Goal: Task Accomplishment & Management: Manage account settings

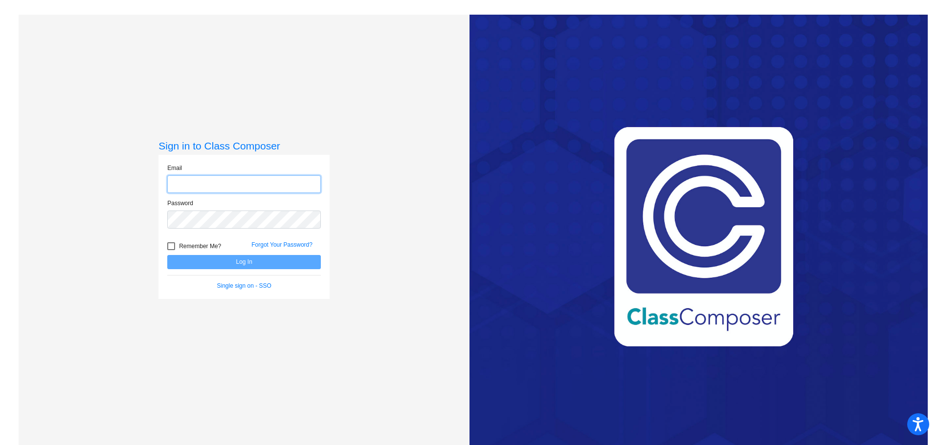
click at [251, 183] on input "email" at bounding box center [244, 185] width 154 height 18
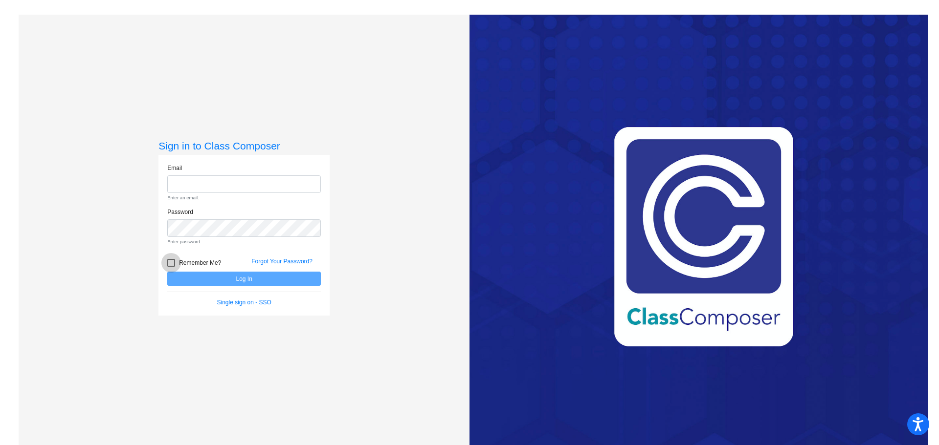
click at [200, 243] on form "Email Enter an email. Password Enter password. Remember Me? Forgot Your Passwor…" at bounding box center [244, 236] width 154 height 144
click at [236, 180] on input "email" at bounding box center [244, 185] width 154 height 18
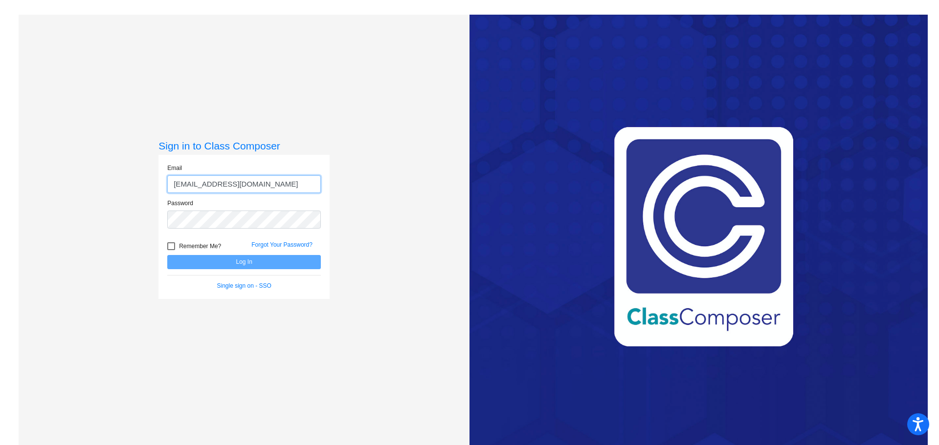
type input "[EMAIL_ADDRESS][DOMAIN_NAME]"
click at [167, 255] on button "Log In" at bounding box center [244, 262] width 154 height 14
click at [169, 248] on div at bounding box center [171, 246] width 8 height 8
click at [171, 250] on input "Remember Me?" at bounding box center [171, 250] width 0 height 0
checkbox input "true"
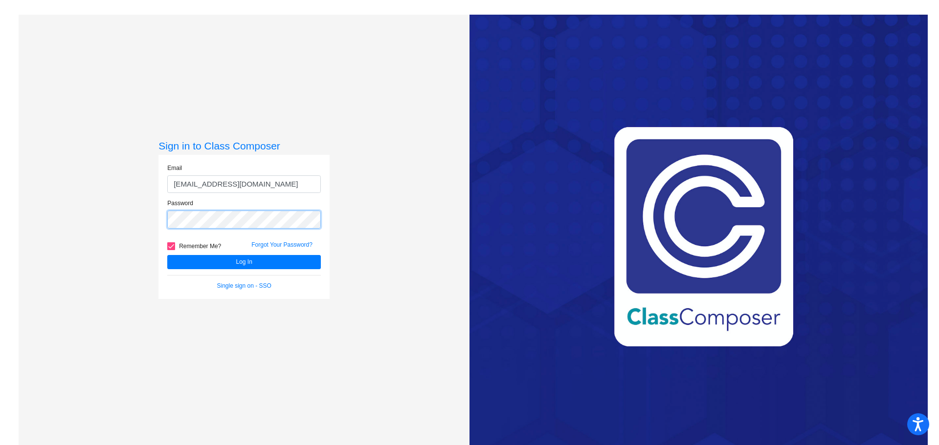
click at [154, 220] on div "Sign in to Class Composer Email [EMAIL_ADDRESS][DOMAIN_NAME] Password Remember …" at bounding box center [244, 237] width 451 height 445
click at [232, 264] on button "Log In" at bounding box center [244, 262] width 154 height 14
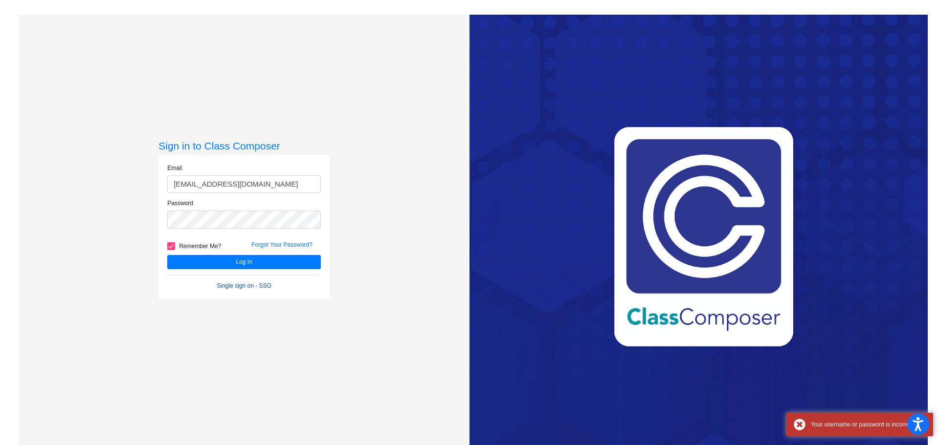
click at [233, 283] on link "Single sign on - SSO" at bounding box center [244, 286] width 54 height 7
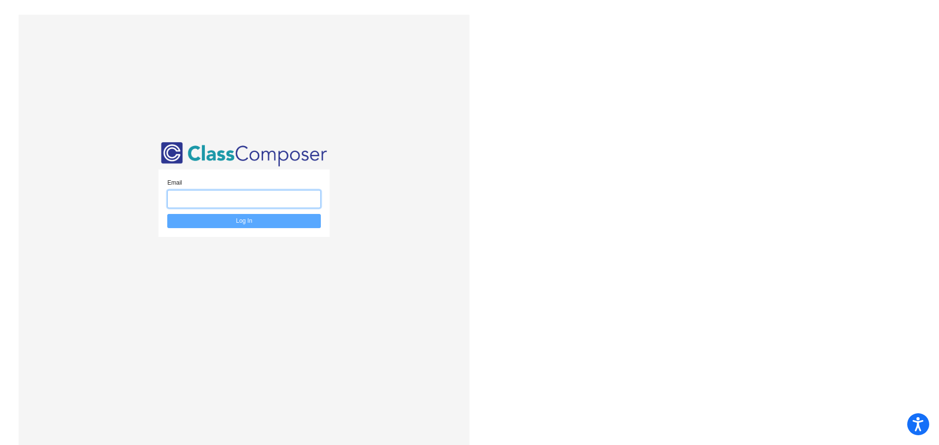
click at [240, 199] on input "email" at bounding box center [244, 199] width 154 height 18
type input "[EMAIL_ADDRESS][DOMAIN_NAME]"
click at [167, 214] on button "Log In" at bounding box center [244, 221] width 154 height 14
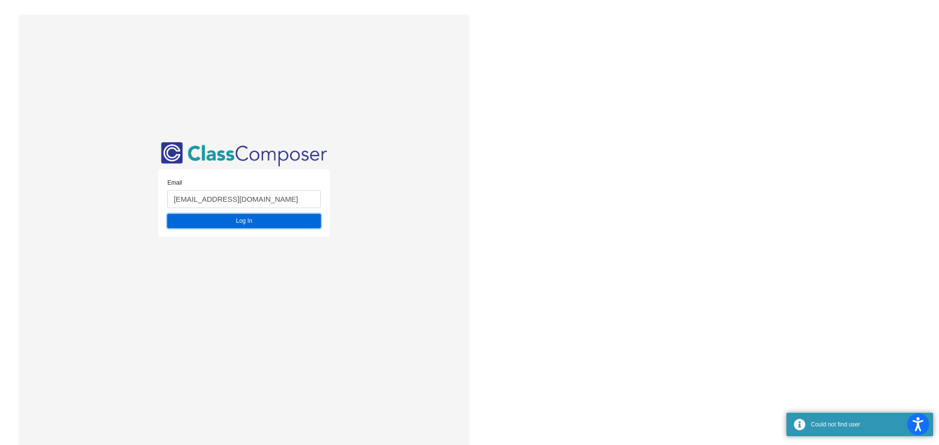
click at [236, 216] on button "Log In" at bounding box center [244, 221] width 154 height 14
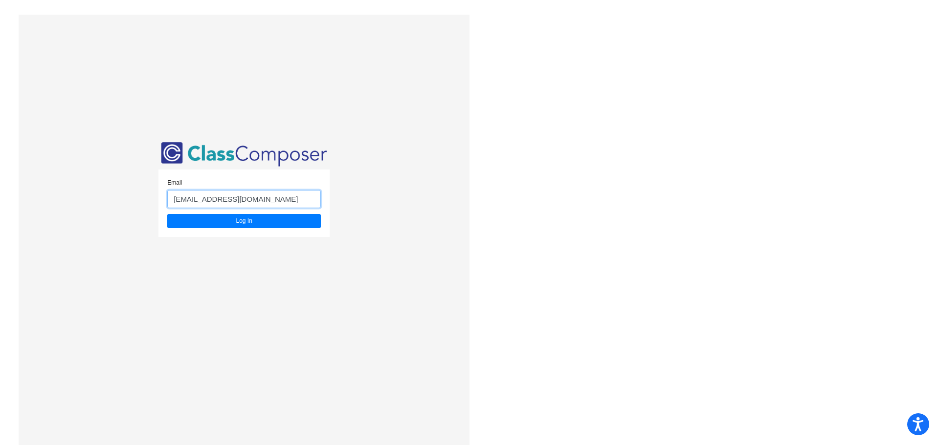
click at [254, 198] on input "[EMAIL_ADDRESS][DOMAIN_NAME]" at bounding box center [244, 199] width 154 height 18
click at [249, 219] on button "Log In" at bounding box center [244, 221] width 154 height 14
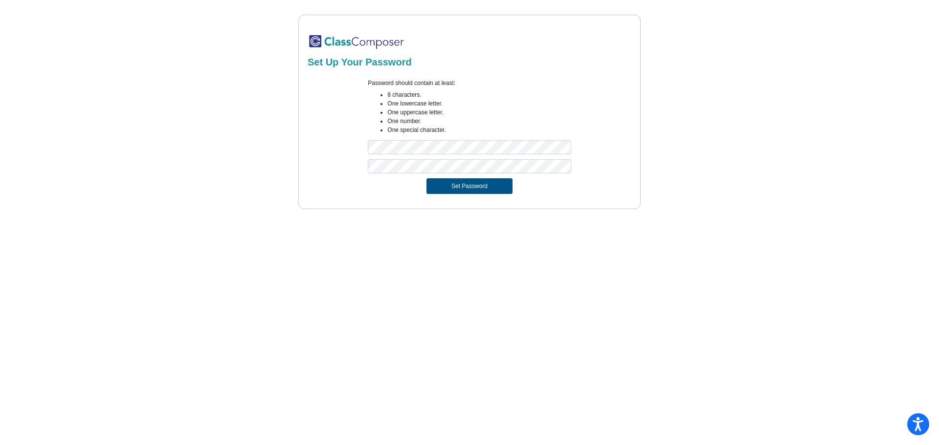
click at [464, 183] on button "Set Password" at bounding box center [469, 186] width 86 height 16
click at [284, 149] on div "Set Up Your Password Password should contain at least: 8 characters. One lowerc…" at bounding box center [469, 112] width 901 height 195
click at [492, 194] on button "Set Password" at bounding box center [469, 186] width 86 height 16
click at [464, 187] on button "Set Password" at bounding box center [469, 186] width 86 height 16
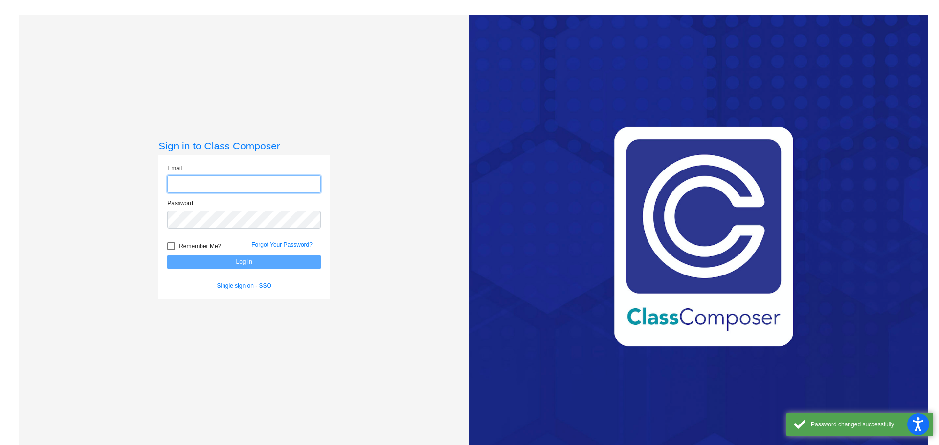
click at [299, 190] on input "email" at bounding box center [244, 185] width 154 height 18
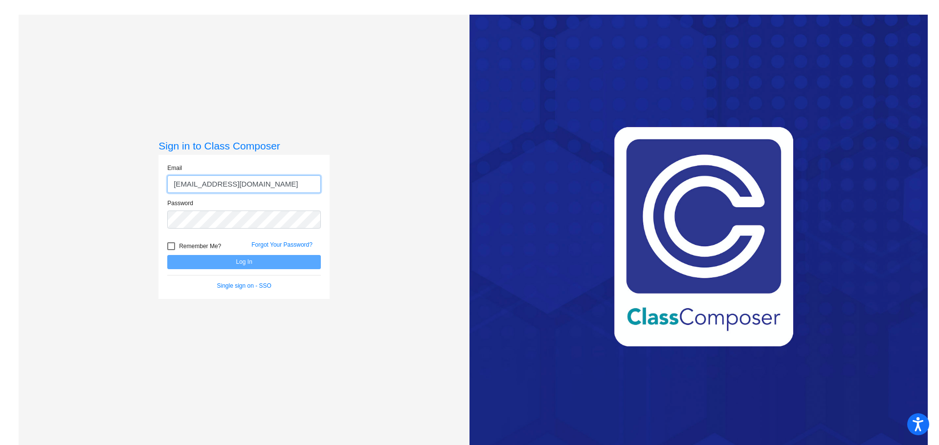
type input "[EMAIL_ADDRESS][DOMAIN_NAME]"
click at [198, 246] on span "Remember Me?" at bounding box center [200, 247] width 42 height 12
click at [171, 250] on input "Remember Me?" at bounding box center [171, 250] width 0 height 0
checkbox input "true"
click at [224, 261] on button "Log In" at bounding box center [244, 262] width 154 height 14
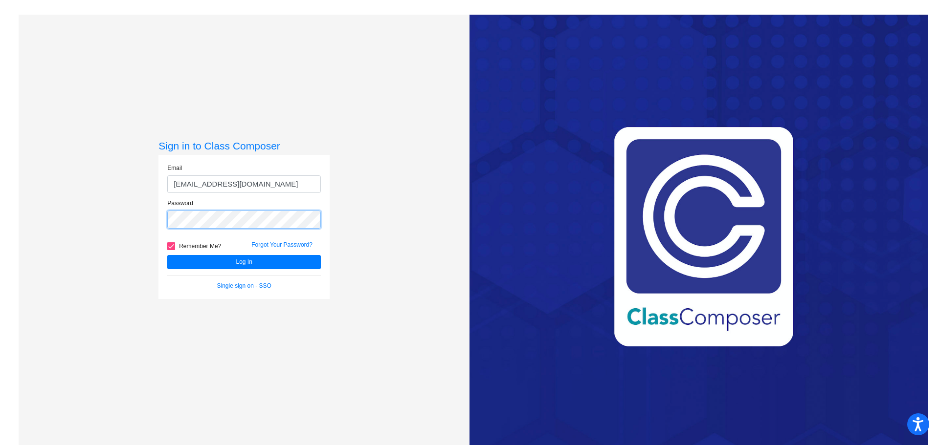
click at [62, 225] on div "Sign in to Class Composer Email [EMAIL_ADDRESS][DOMAIN_NAME] Password Remember …" at bounding box center [244, 237] width 451 height 445
click at [251, 259] on button "Log In" at bounding box center [244, 262] width 154 height 14
drag, startPoint x: 274, startPoint y: 258, endPoint x: 261, endPoint y: 264, distance: 14.7
click at [272, 258] on button "Log In" at bounding box center [244, 262] width 154 height 14
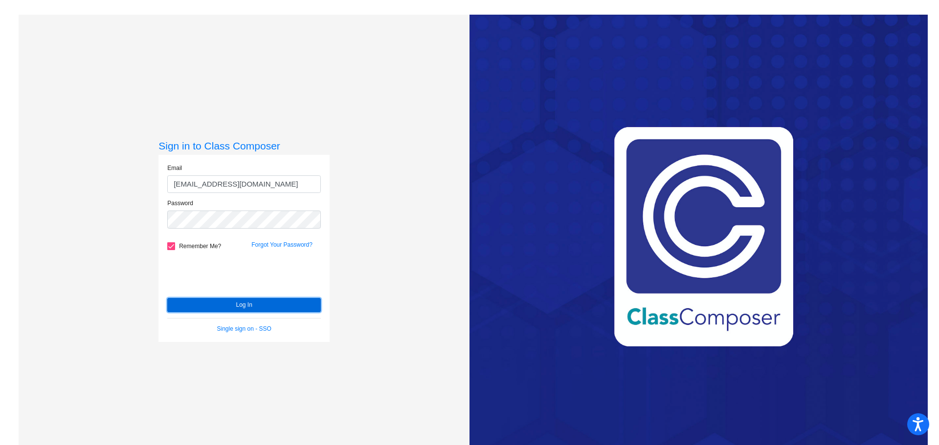
click at [298, 310] on button "Log In" at bounding box center [244, 305] width 154 height 14
click at [274, 186] on input "[EMAIL_ADDRESS][DOMAIN_NAME]" at bounding box center [244, 185] width 154 height 18
type input "[EMAIL_ADDRESS][DOMAIN_NAME]"
click at [250, 311] on button "Log In" at bounding box center [244, 305] width 154 height 14
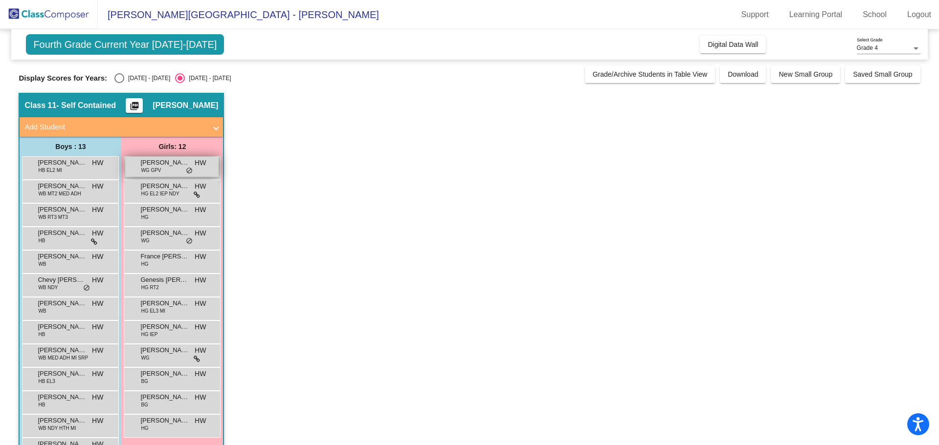
click at [190, 171] on span "do_not_disturb_alt" at bounding box center [189, 171] width 7 height 8
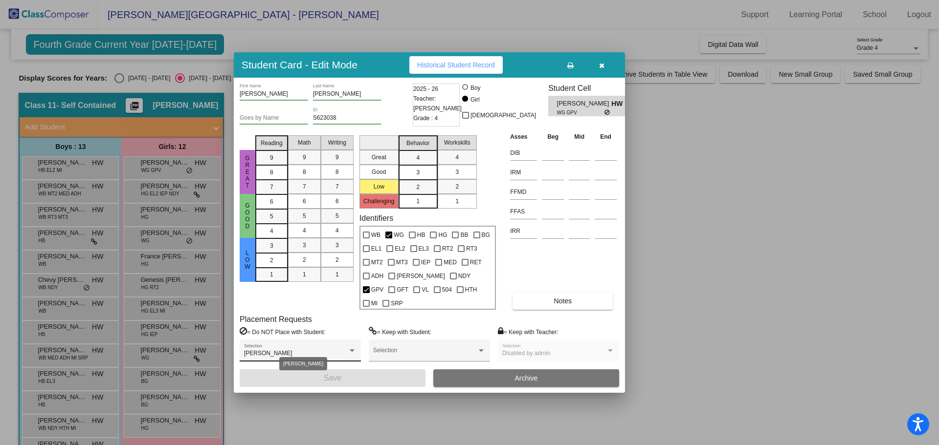
click at [357, 340] on div "[PERSON_NAME] Selection" at bounding box center [300, 351] width 121 height 22
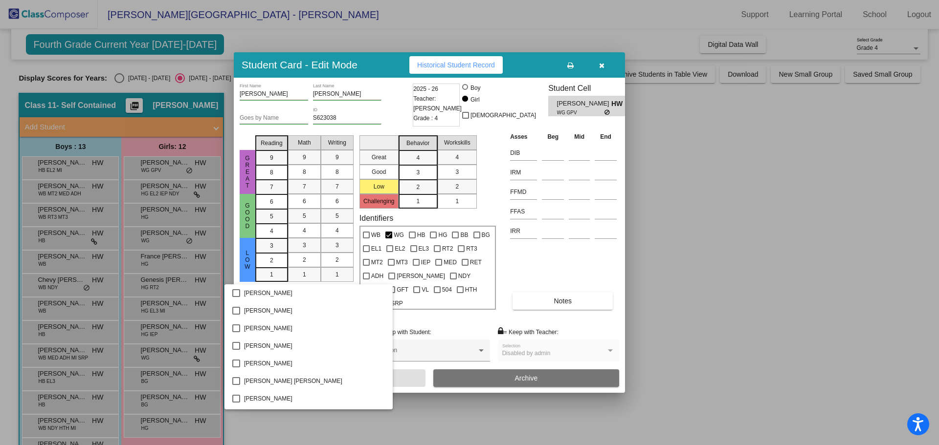
scroll to position [1601, 0]
click at [582, 323] on div at bounding box center [469, 222] width 939 height 445
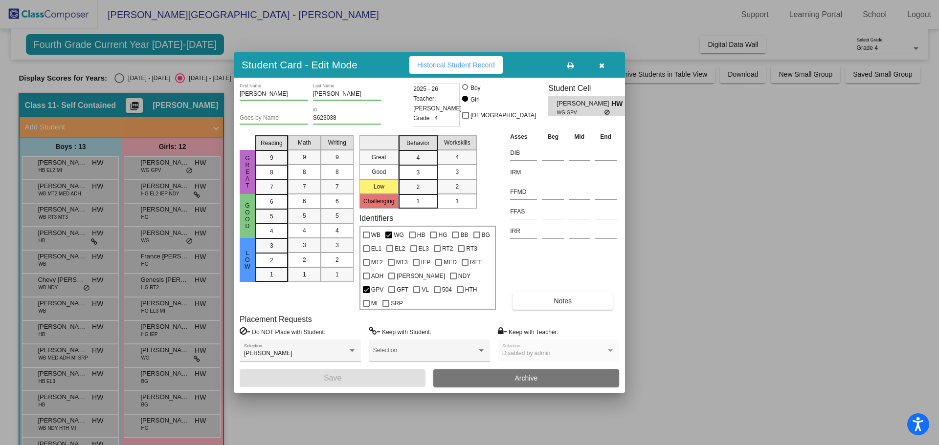
click at [458, 66] on button "Historical Student Record" at bounding box center [455, 65] width 93 height 18
click at [599, 69] on icon "button" at bounding box center [601, 65] width 5 height 7
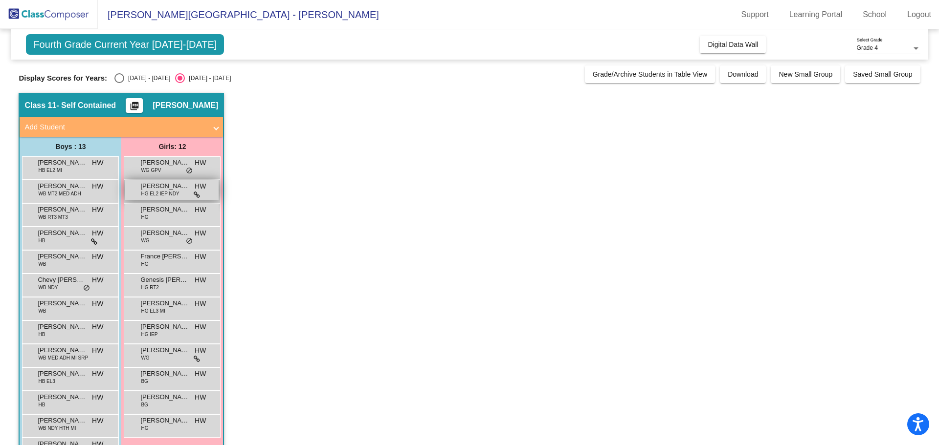
click at [168, 194] on span "HG EL2 IEP NDY" at bounding box center [160, 193] width 38 height 7
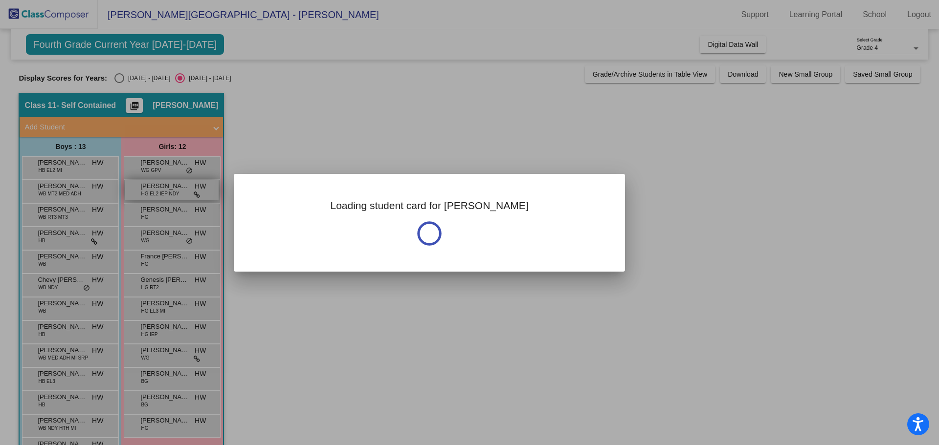
click at [168, 194] on div at bounding box center [469, 222] width 939 height 445
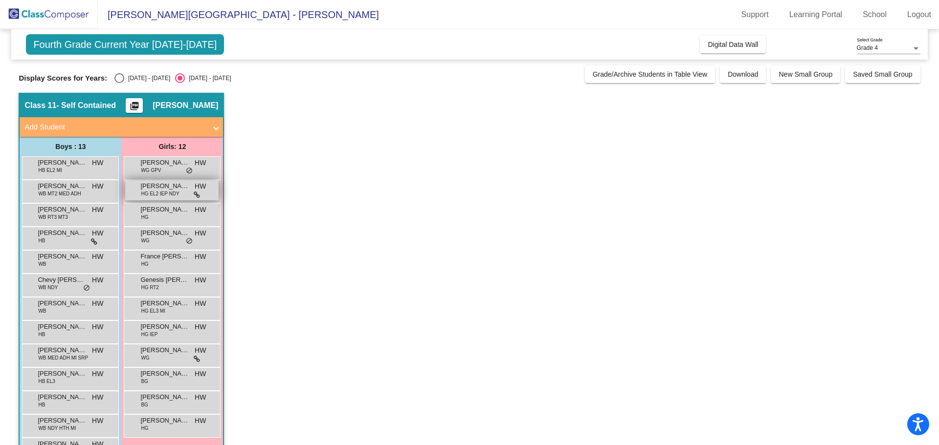
click at [168, 194] on span "HG EL2 IEP NDY" at bounding box center [160, 193] width 38 height 7
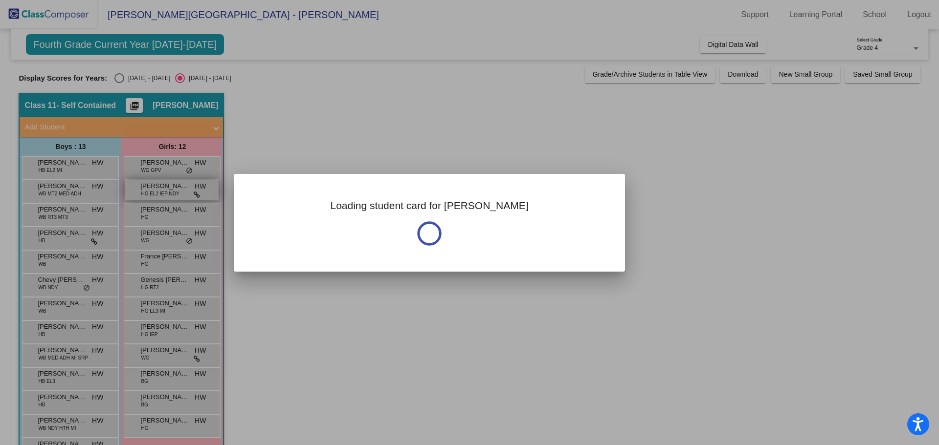
click at [168, 194] on div at bounding box center [469, 222] width 939 height 445
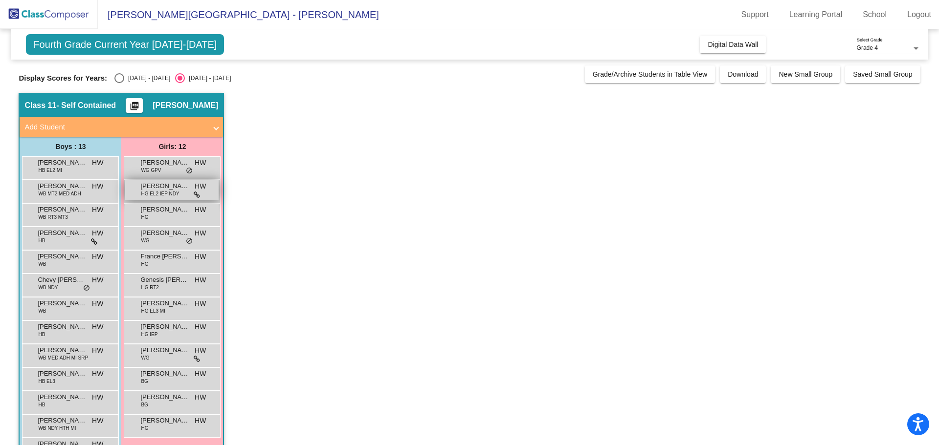
click at [168, 194] on span "HG EL2 IEP NDY" at bounding box center [160, 193] width 38 height 7
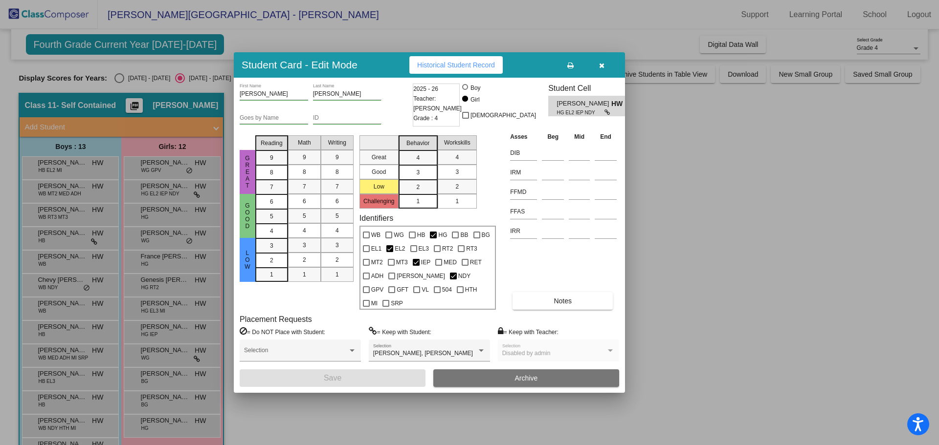
click at [451, 69] on span "Historical Student Record" at bounding box center [456, 65] width 78 height 8
click at [604, 71] on button "button" at bounding box center [601, 65] width 31 height 18
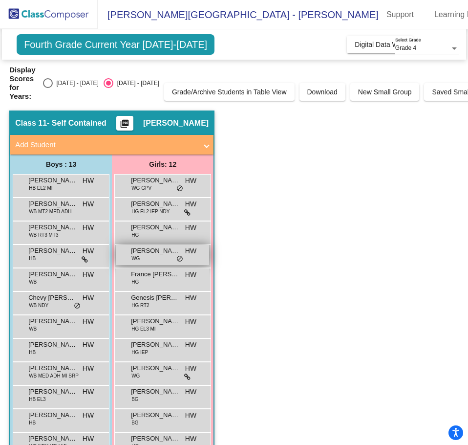
click at [161, 255] on span "[PERSON_NAME] [PERSON_NAME]" at bounding box center [155, 251] width 49 height 10
click at [161, 254] on span "[PERSON_NAME] [PERSON_NAME]" at bounding box center [155, 251] width 49 height 10
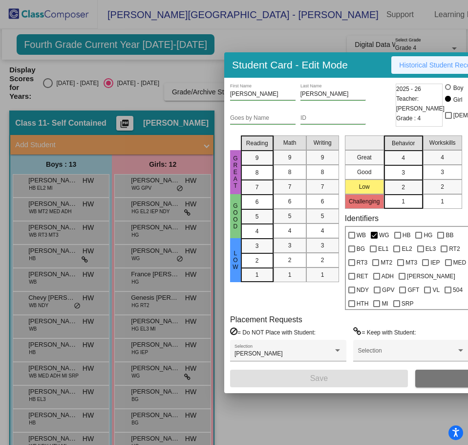
click at [406, 57] on button "Historical Student Record" at bounding box center [438, 65] width 93 height 18
click at [196, 69] on div at bounding box center [234, 222] width 468 height 445
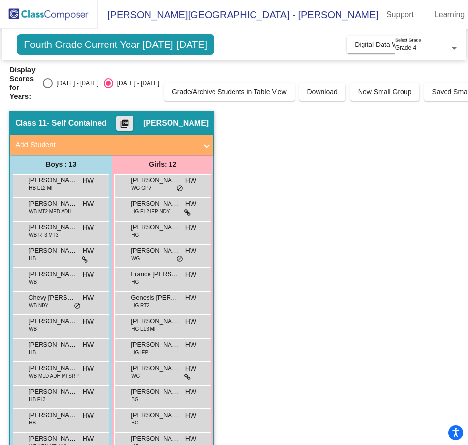
click at [131, 122] on mat-icon "picture_as_pdf" at bounding box center [125, 126] width 12 height 14
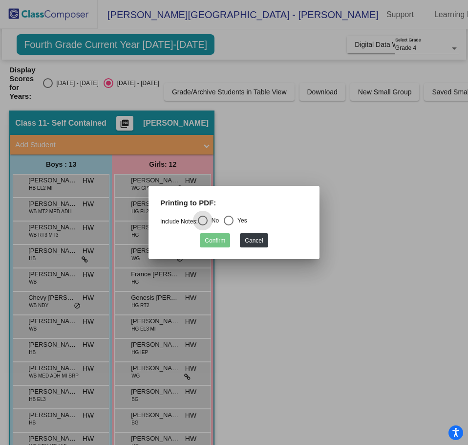
click at [239, 221] on div "Yes" at bounding box center [241, 220] width 14 height 9
click at [229, 225] on input "Yes" at bounding box center [228, 225] width 0 height 0
radio input "true"
click at [212, 242] on button "Confirm" at bounding box center [215, 240] width 30 height 14
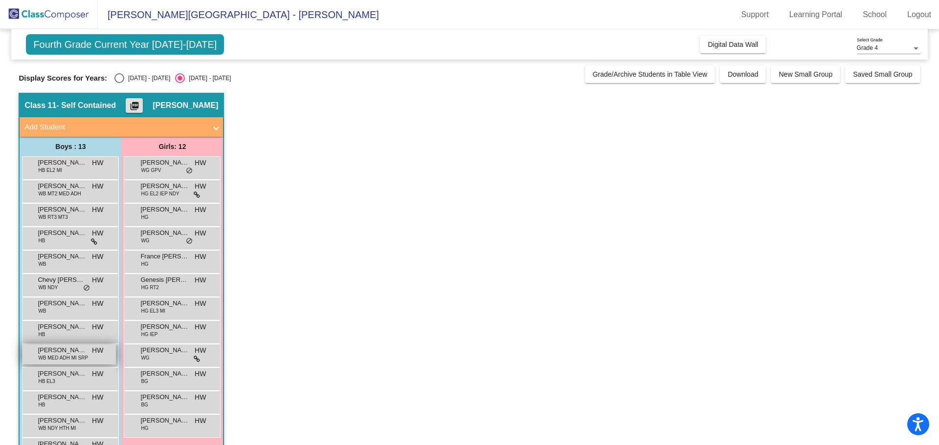
click at [80, 362] on span "WB MED ADH MI SRP" at bounding box center [63, 357] width 50 height 7
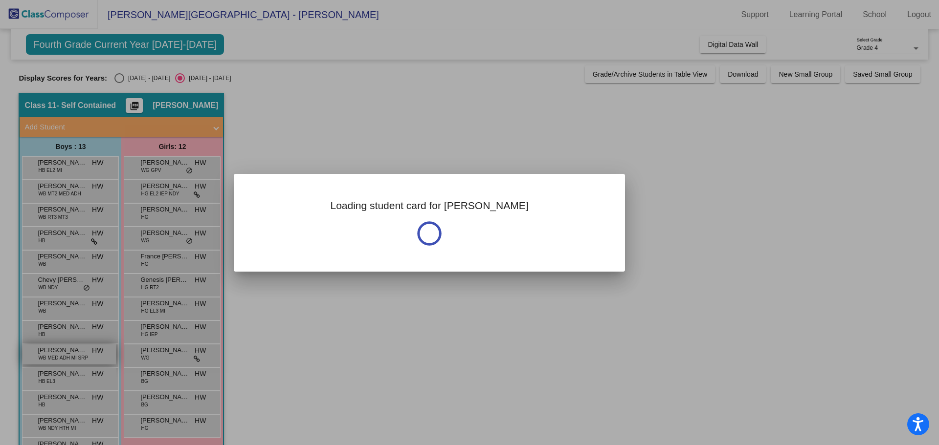
click at [80, 362] on div at bounding box center [469, 222] width 939 height 445
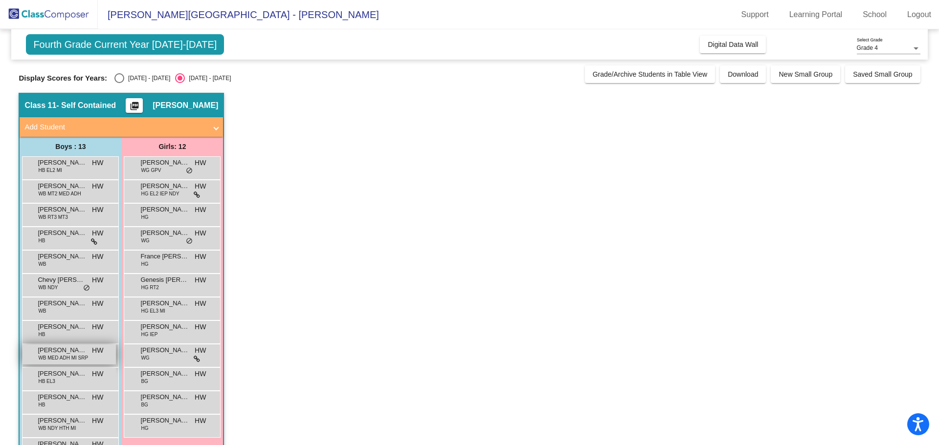
click at [84, 351] on span "[PERSON_NAME]" at bounding box center [62, 351] width 49 height 10
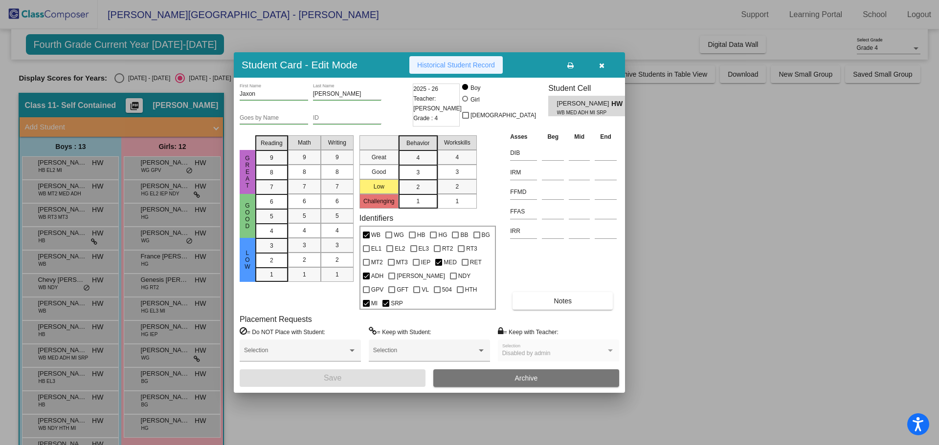
click at [478, 69] on span "Historical Student Record" at bounding box center [456, 65] width 78 height 8
click at [602, 68] on span "button" at bounding box center [601, 65] width 5 height 8
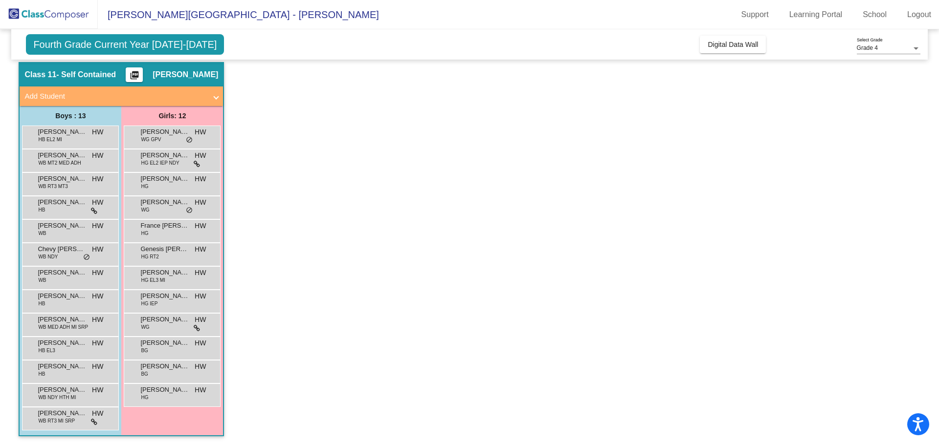
scroll to position [32, 0]
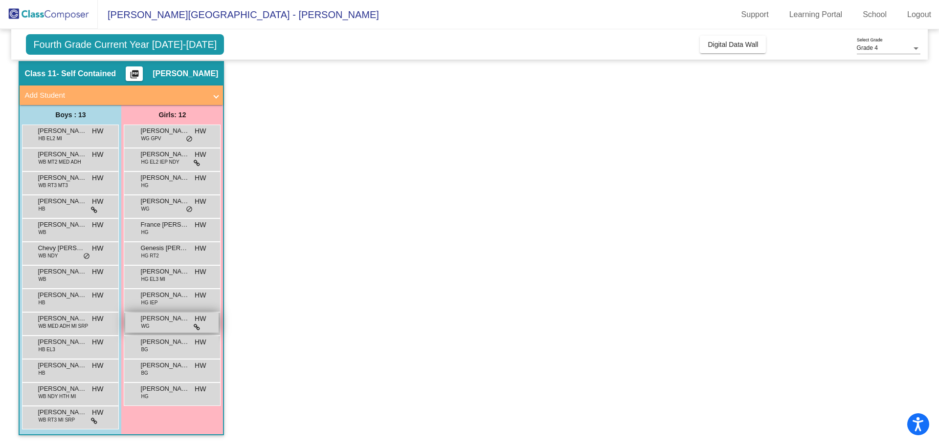
click at [141, 321] on span "[PERSON_NAME]" at bounding box center [164, 319] width 49 height 10
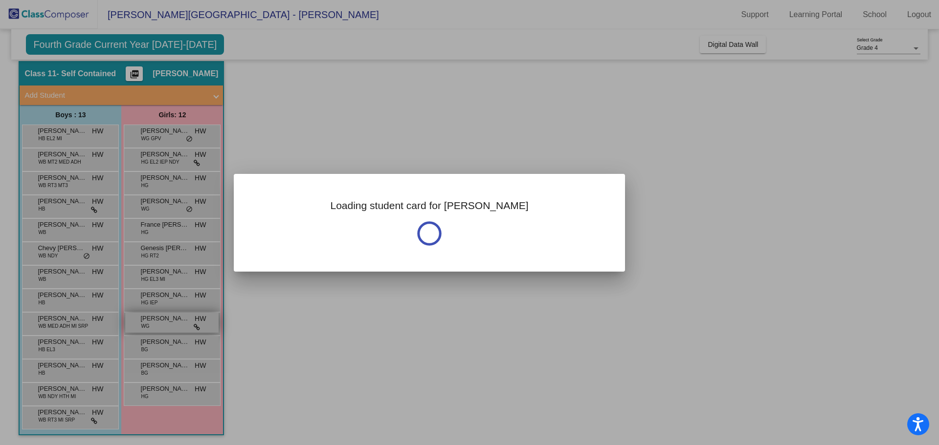
click at [141, 321] on div at bounding box center [469, 222] width 939 height 445
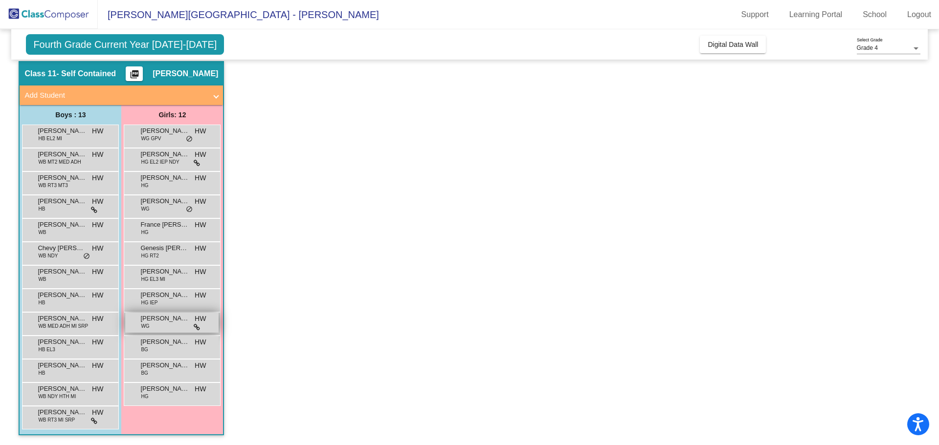
click at [141, 321] on span "[PERSON_NAME]" at bounding box center [164, 319] width 49 height 10
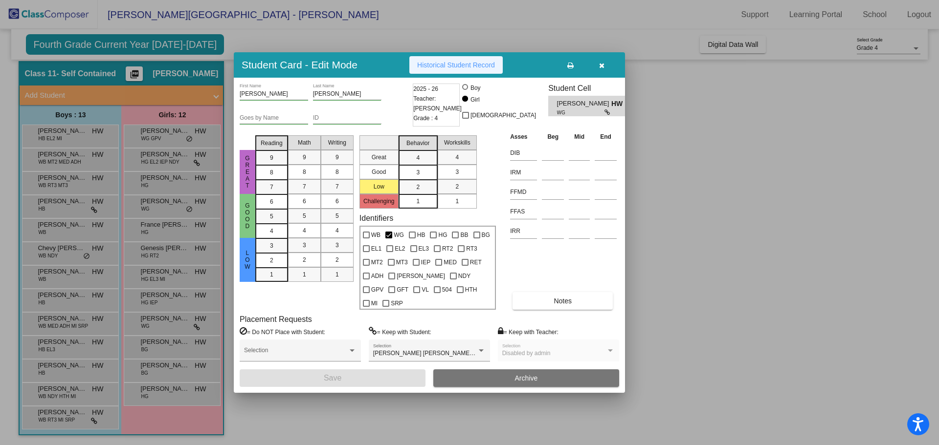
click at [438, 69] on span "Historical Student Record" at bounding box center [456, 65] width 78 height 8
click at [599, 69] on icon "button" at bounding box center [601, 65] width 5 height 7
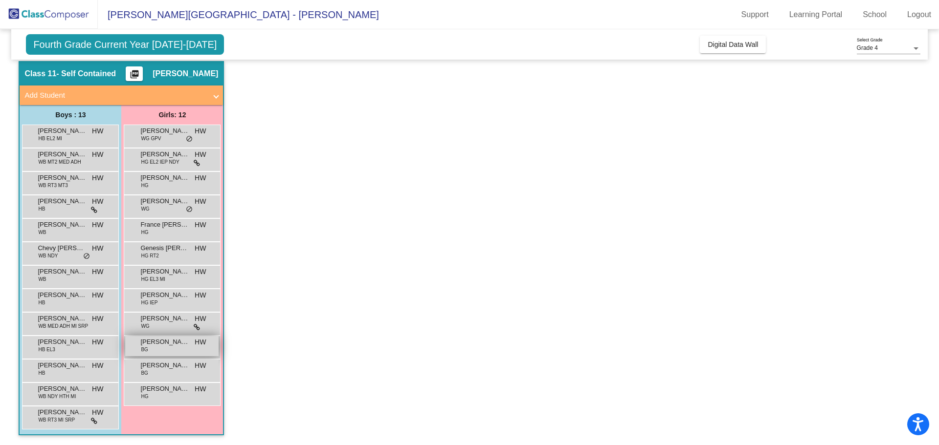
click at [155, 344] on span "[PERSON_NAME] [PERSON_NAME]" at bounding box center [164, 342] width 49 height 10
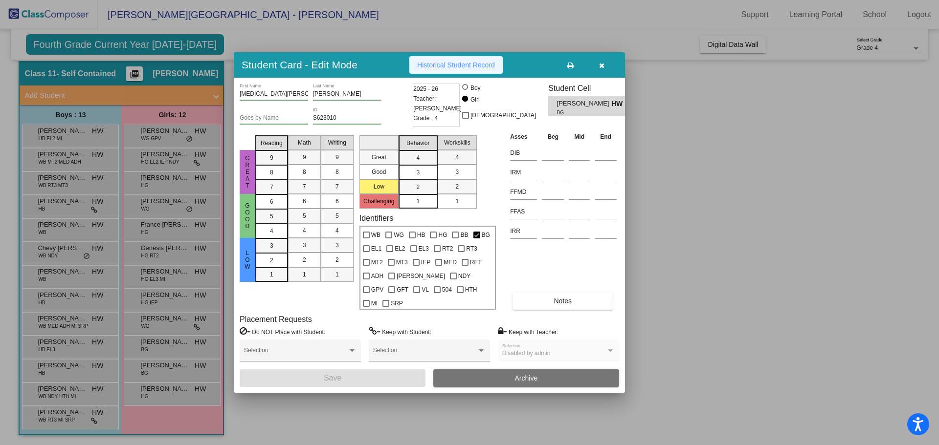
click at [453, 74] on button "Historical Student Record" at bounding box center [455, 65] width 93 height 18
click at [603, 69] on icon "button" at bounding box center [601, 65] width 5 height 7
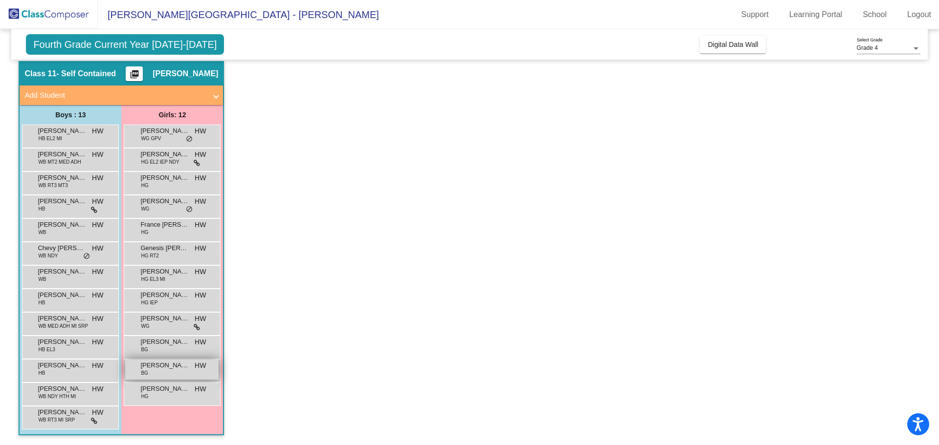
click at [152, 368] on span "[PERSON_NAME]" at bounding box center [164, 366] width 49 height 10
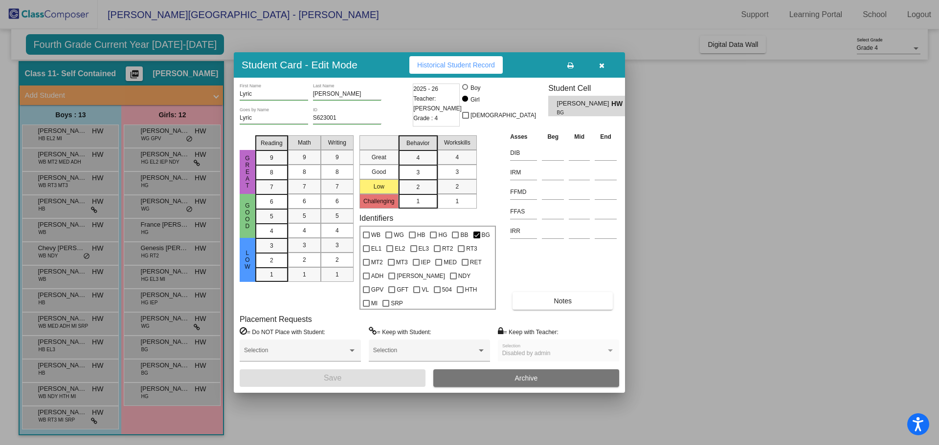
click at [479, 69] on span "Historical Student Record" at bounding box center [456, 65] width 78 height 8
click at [599, 69] on icon "button" at bounding box center [601, 65] width 5 height 7
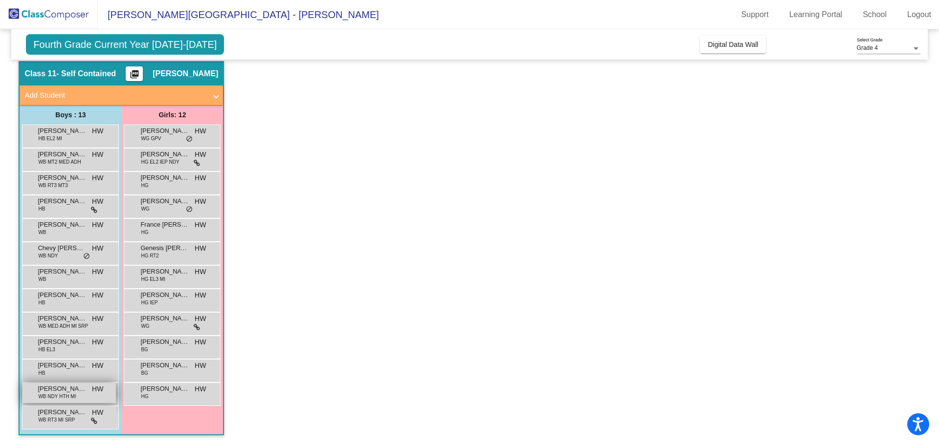
click at [58, 396] on span "WB NDY HTH MI" at bounding box center [57, 396] width 38 height 7
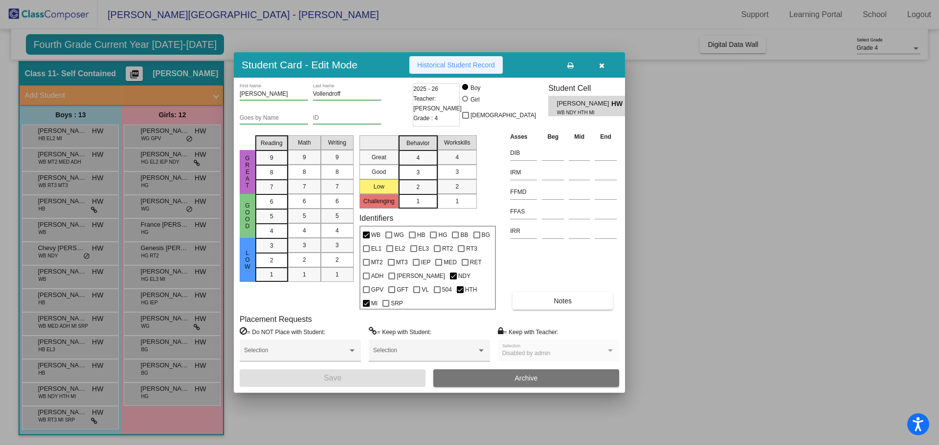
click at [457, 69] on span "Historical Student Record" at bounding box center [456, 65] width 78 height 8
click at [60, 252] on div at bounding box center [469, 222] width 939 height 445
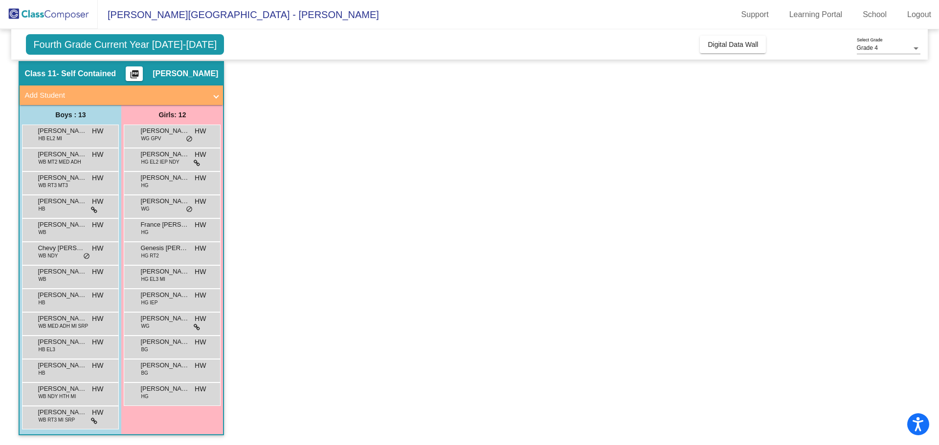
click at [60, 252] on span "Chevy [PERSON_NAME]" at bounding box center [62, 248] width 49 height 10
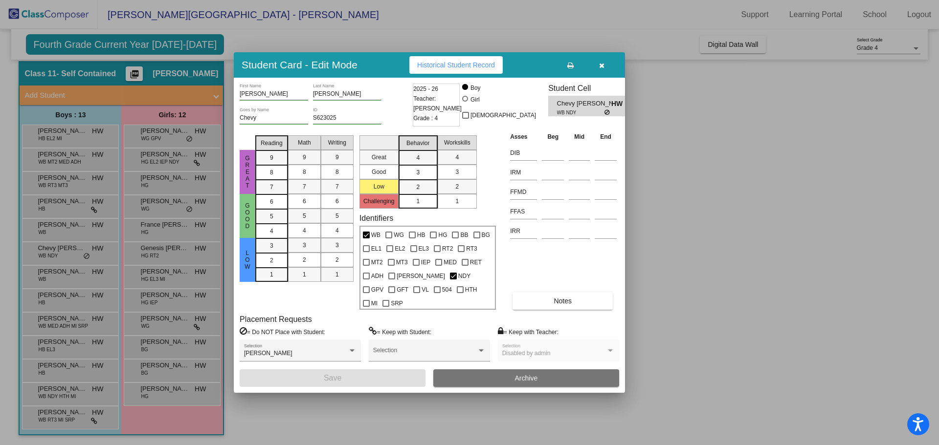
click at [493, 68] on span "Historical Student Record" at bounding box center [456, 65] width 78 height 8
click at [134, 44] on div at bounding box center [469, 222] width 939 height 445
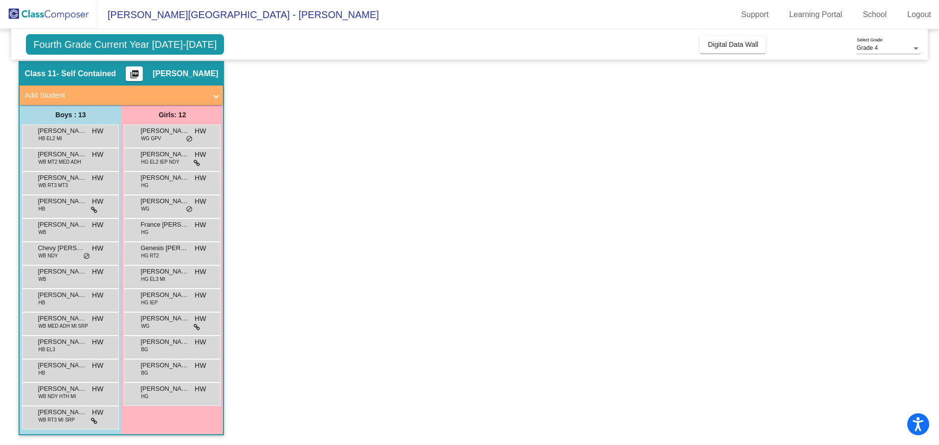
click at [134, 44] on span "Fourth Grade Current Year [DATE]-[DATE]" at bounding box center [125, 44] width 198 height 21
click at [183, 96] on mat-panel-title "Add Student" at bounding box center [115, 95] width 182 height 11
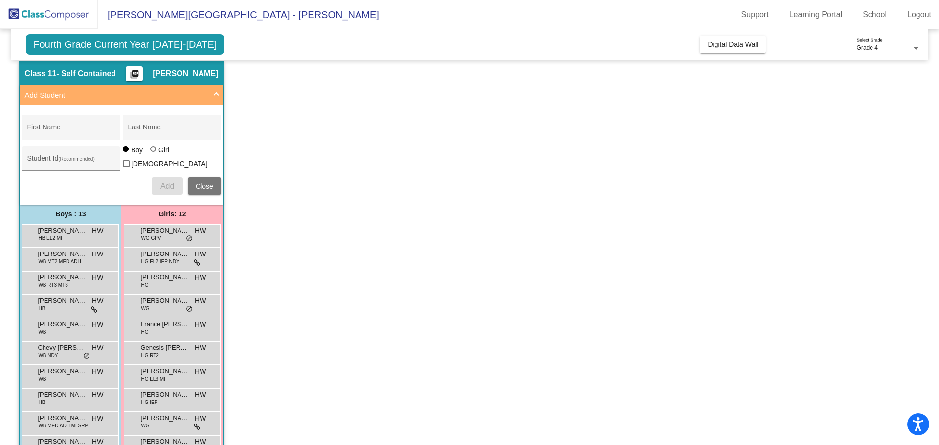
click at [183, 96] on mat-panel-title "Add Student" at bounding box center [115, 95] width 182 height 11
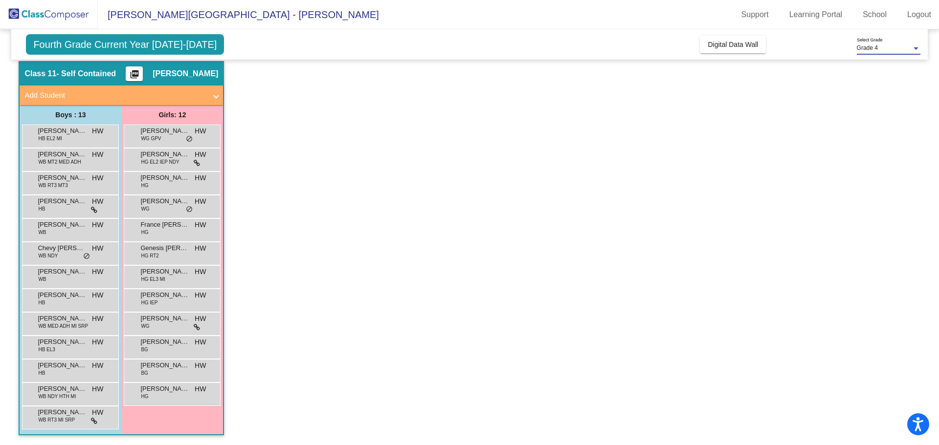
click at [905, 48] on div "Grade 4" at bounding box center [884, 48] width 55 height 7
click at [905, 48] on span "Grade 4" at bounding box center [889, 49] width 64 height 18
click at [880, 13] on link "School" at bounding box center [875, 15] width 40 height 16
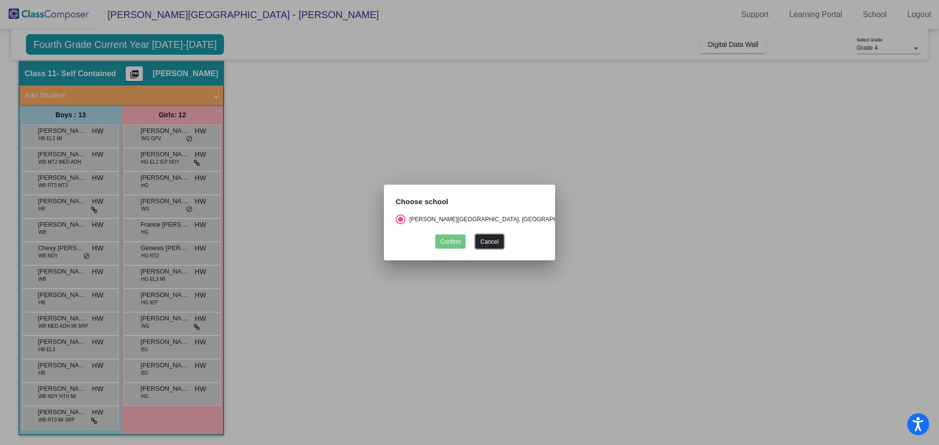
click at [490, 240] on button "Cancel" at bounding box center [489, 242] width 28 height 14
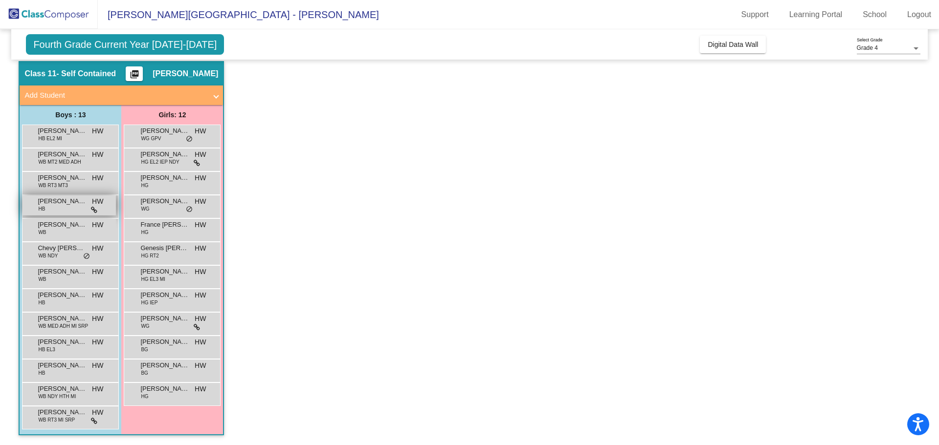
click at [78, 205] on span "[PERSON_NAME]" at bounding box center [62, 202] width 49 height 10
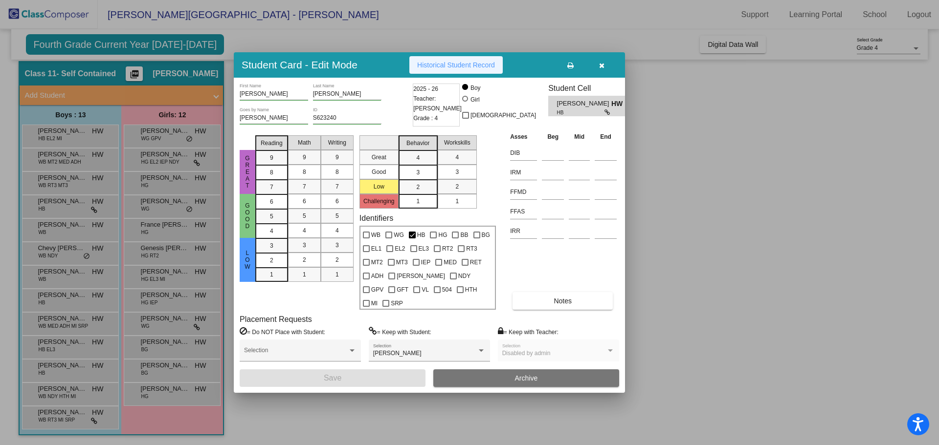
click at [453, 69] on span "Historical Student Record" at bounding box center [456, 65] width 78 height 8
click at [705, 209] on div at bounding box center [469, 222] width 939 height 445
